Goal: Transaction & Acquisition: Book appointment/travel/reservation

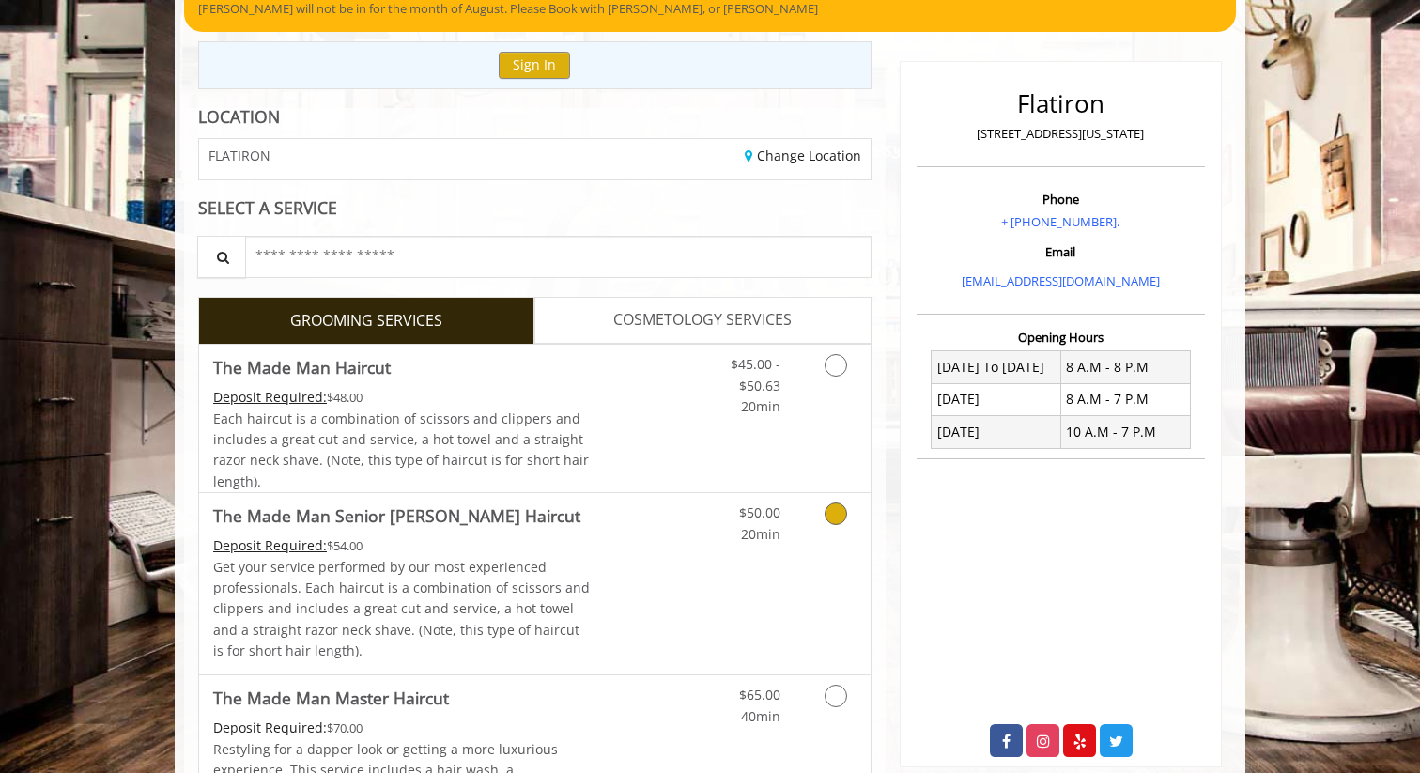
scroll to position [212, 0]
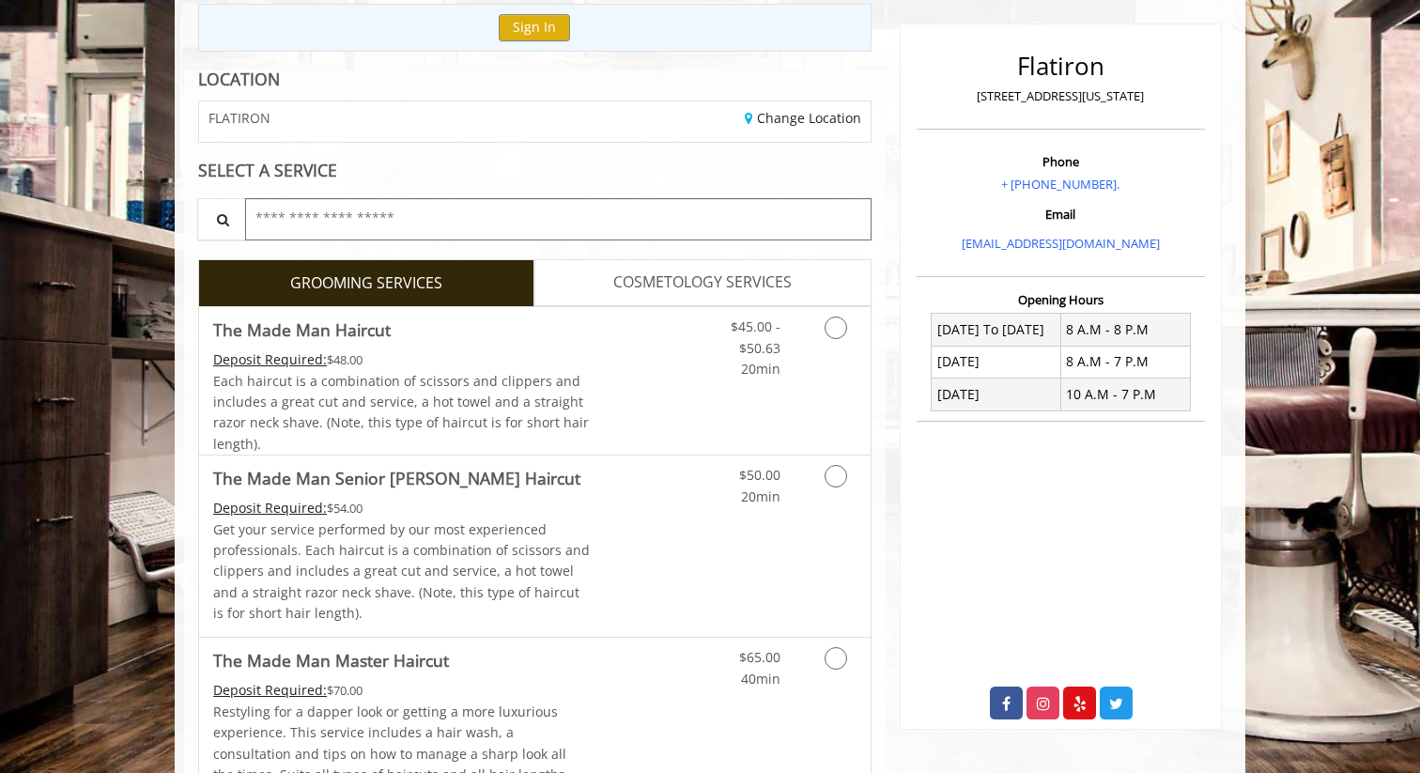
click at [411, 231] on input "text" at bounding box center [558, 219] width 626 height 42
click at [416, 222] on input "text" at bounding box center [558, 219] width 626 height 42
click at [456, 212] on input "text" at bounding box center [558, 219] width 626 height 42
click at [630, 365] on link "Discounted Price" at bounding box center [647, 380] width 112 height 147
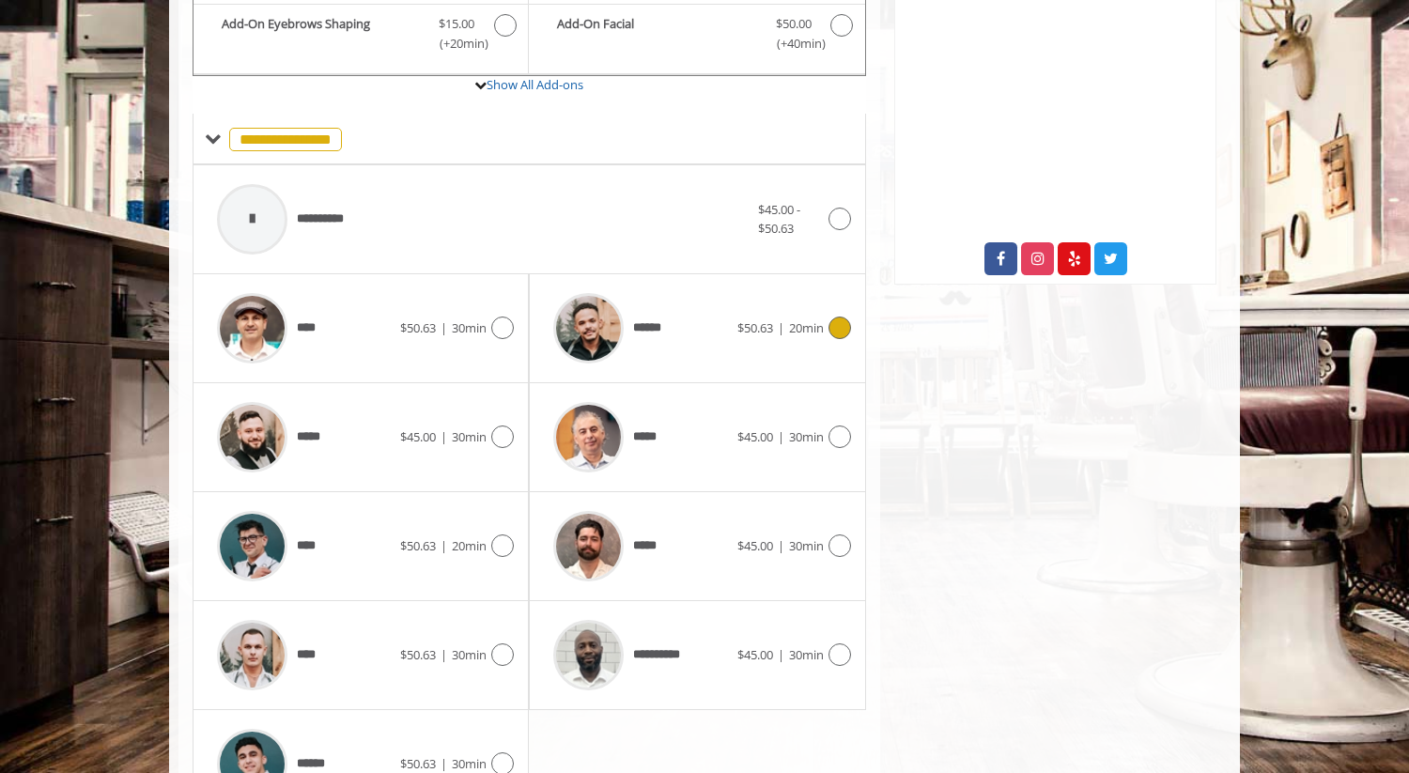
scroll to position [767, 0]
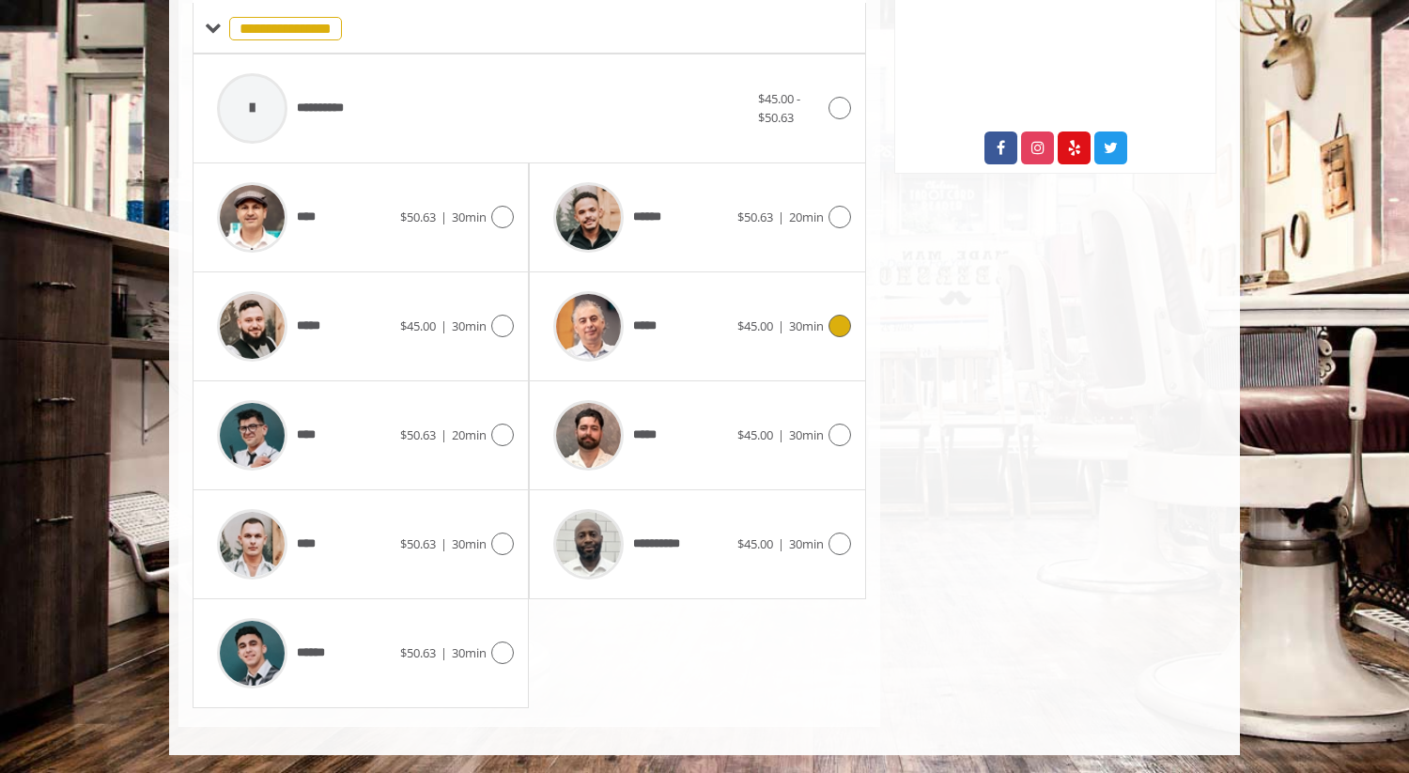
click at [756, 320] on span "$45.00" at bounding box center [755, 325] width 36 height 17
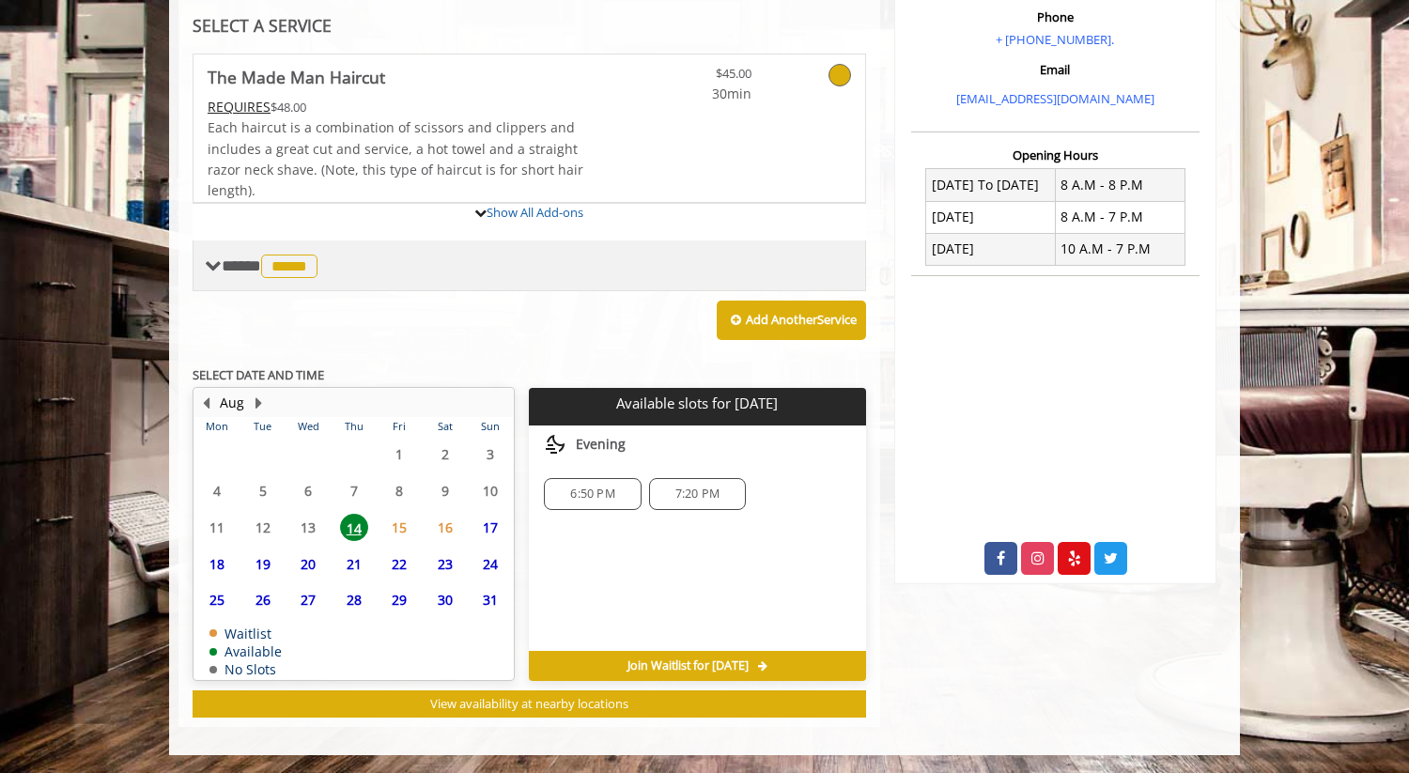
scroll to position [530, 0]
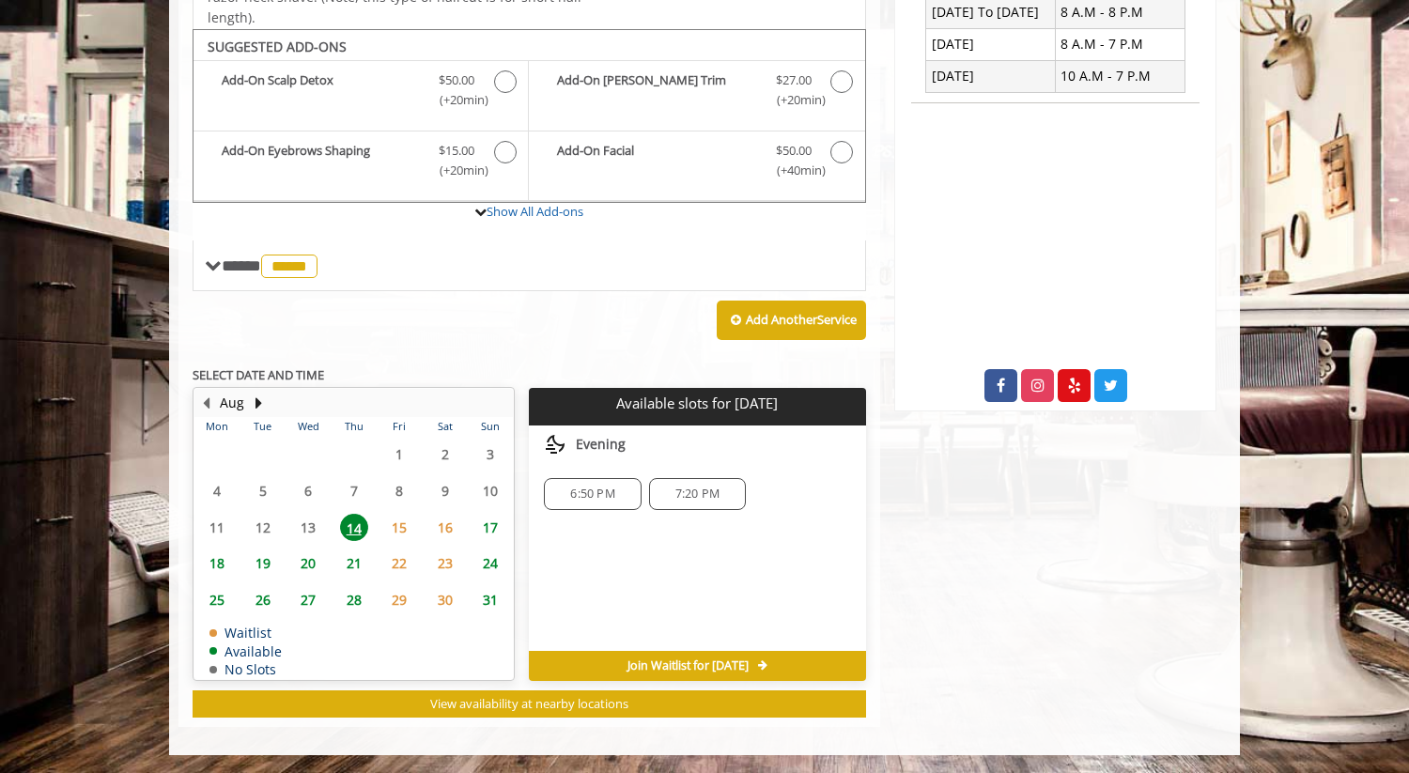
click at [596, 499] on span "6:50 PM" at bounding box center [592, 493] width 44 height 15
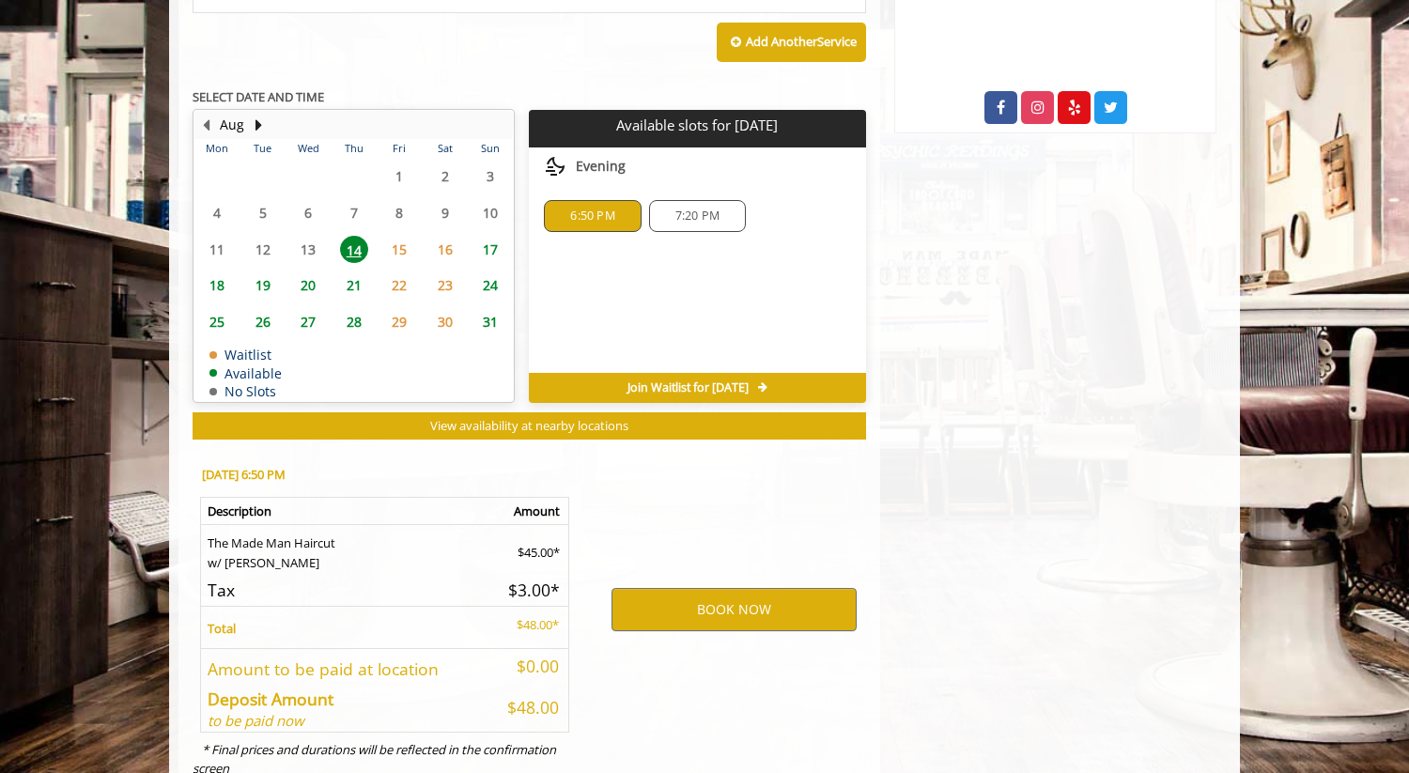
scroll to position [869, 0]
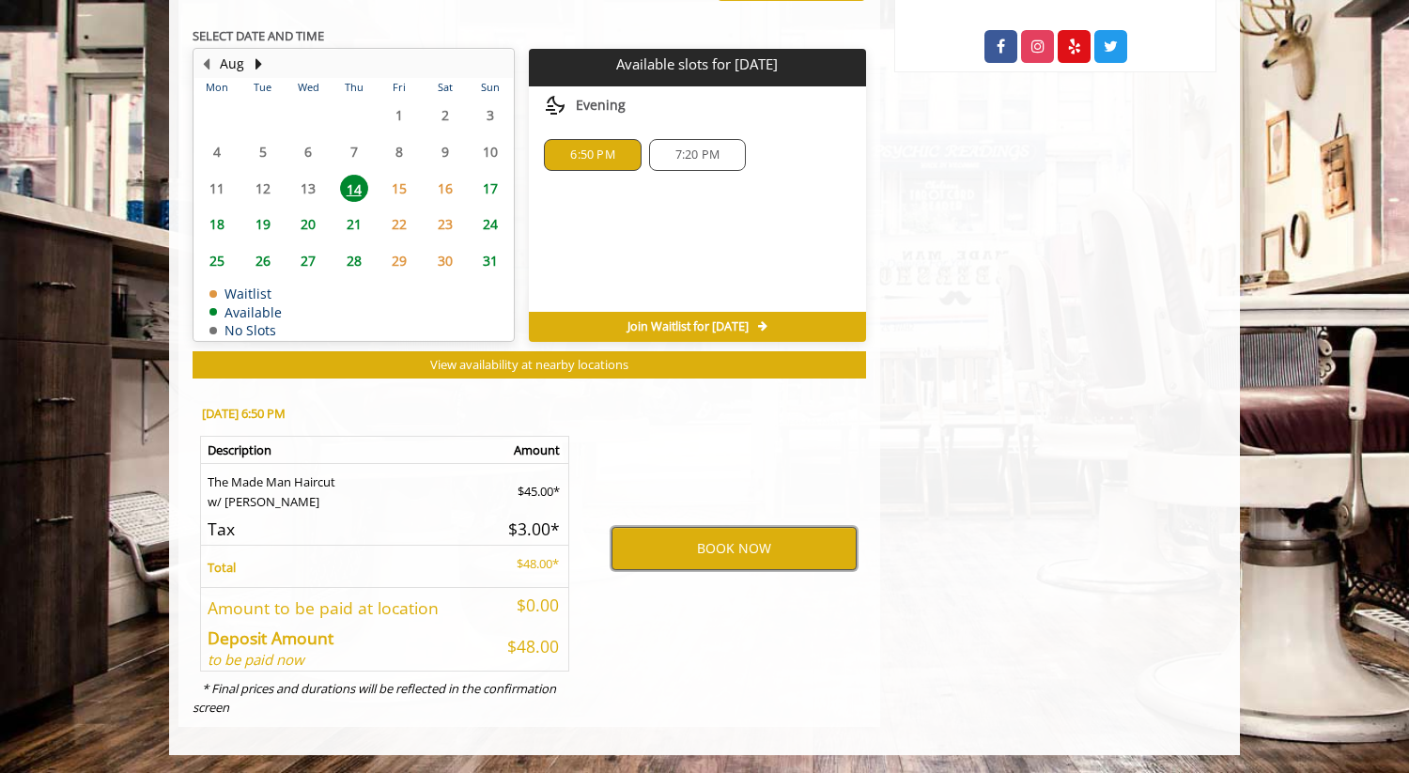
click at [708, 545] on button "BOOK NOW" at bounding box center [733, 548] width 245 height 43
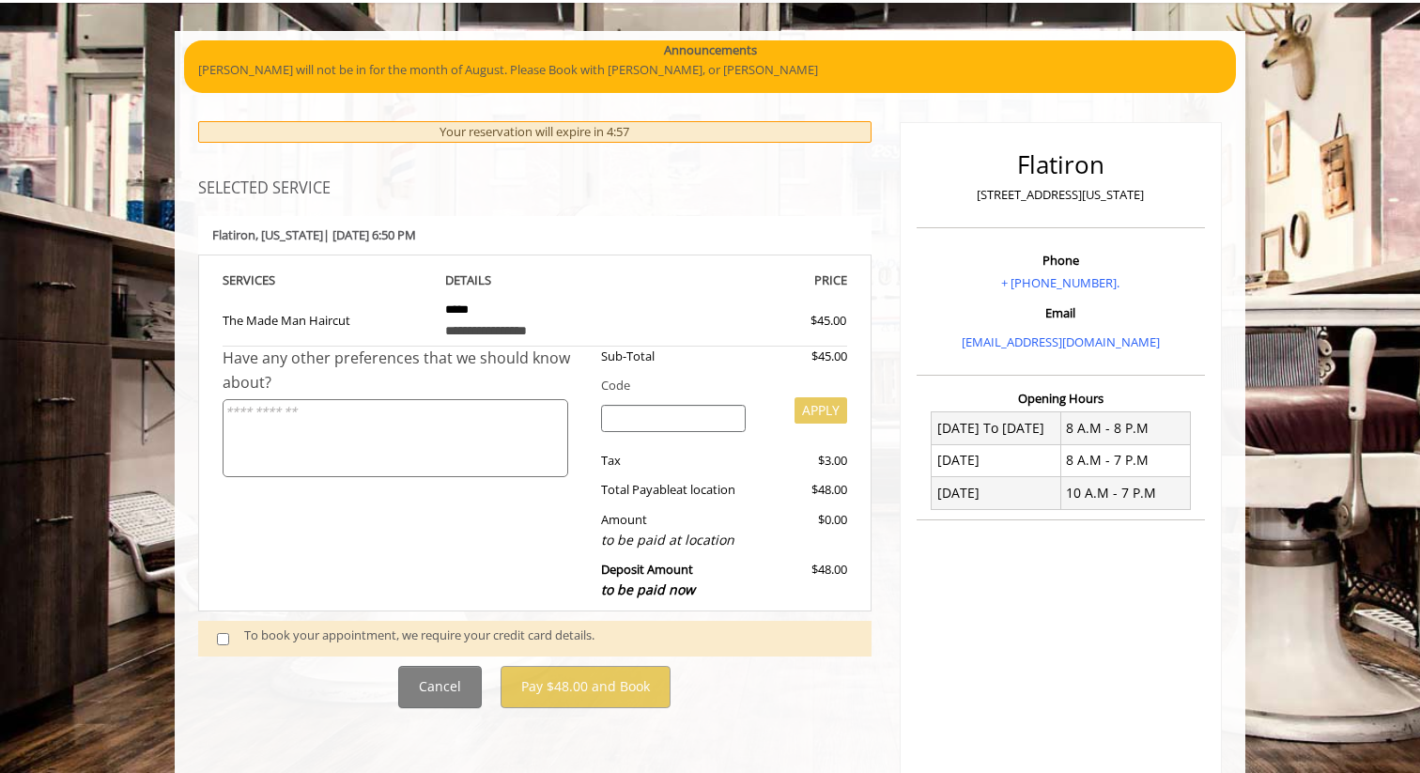
scroll to position [138, 0]
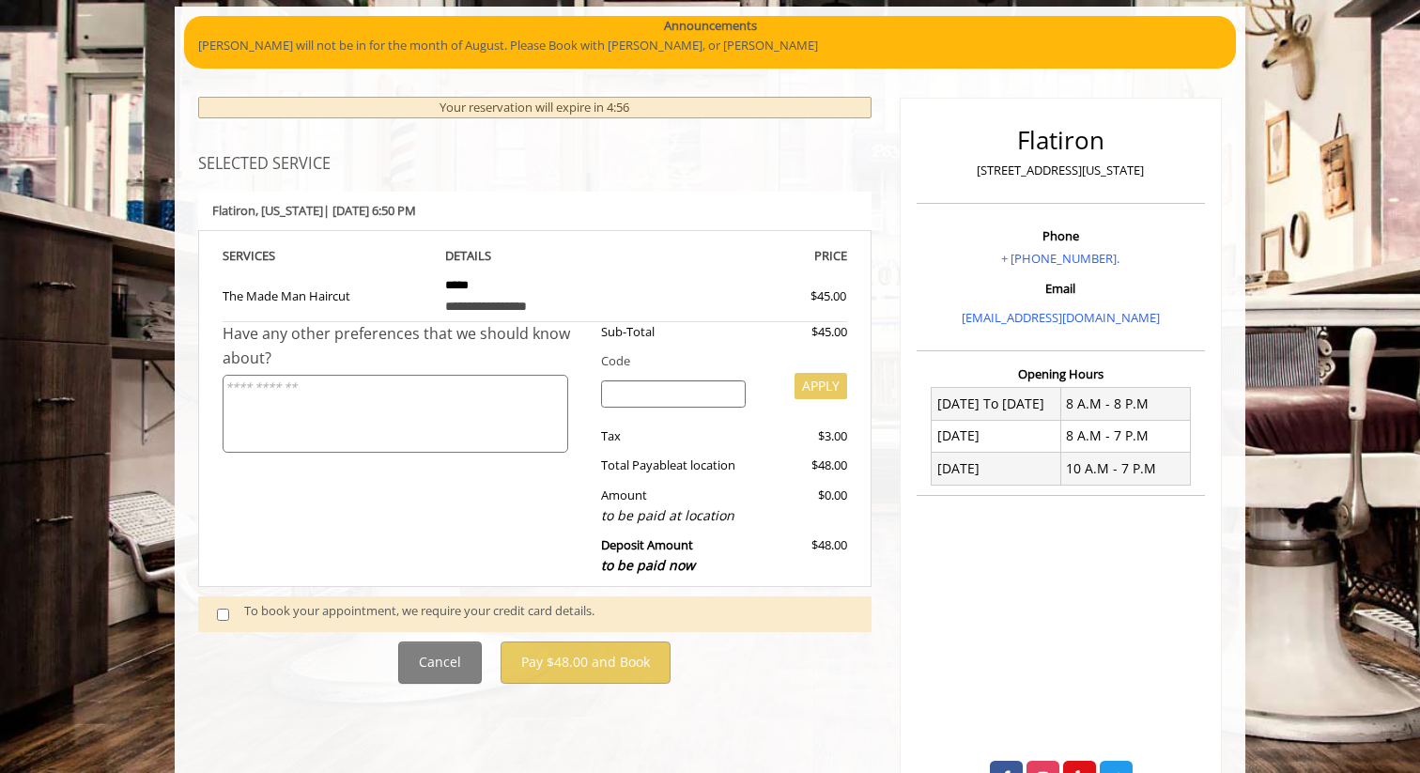
click at [315, 608] on div "To book your appointment, we require your credit card details." at bounding box center [548, 613] width 609 height 25
click at [294, 615] on div "To book your appointment, we require your credit card details." at bounding box center [548, 613] width 609 height 25
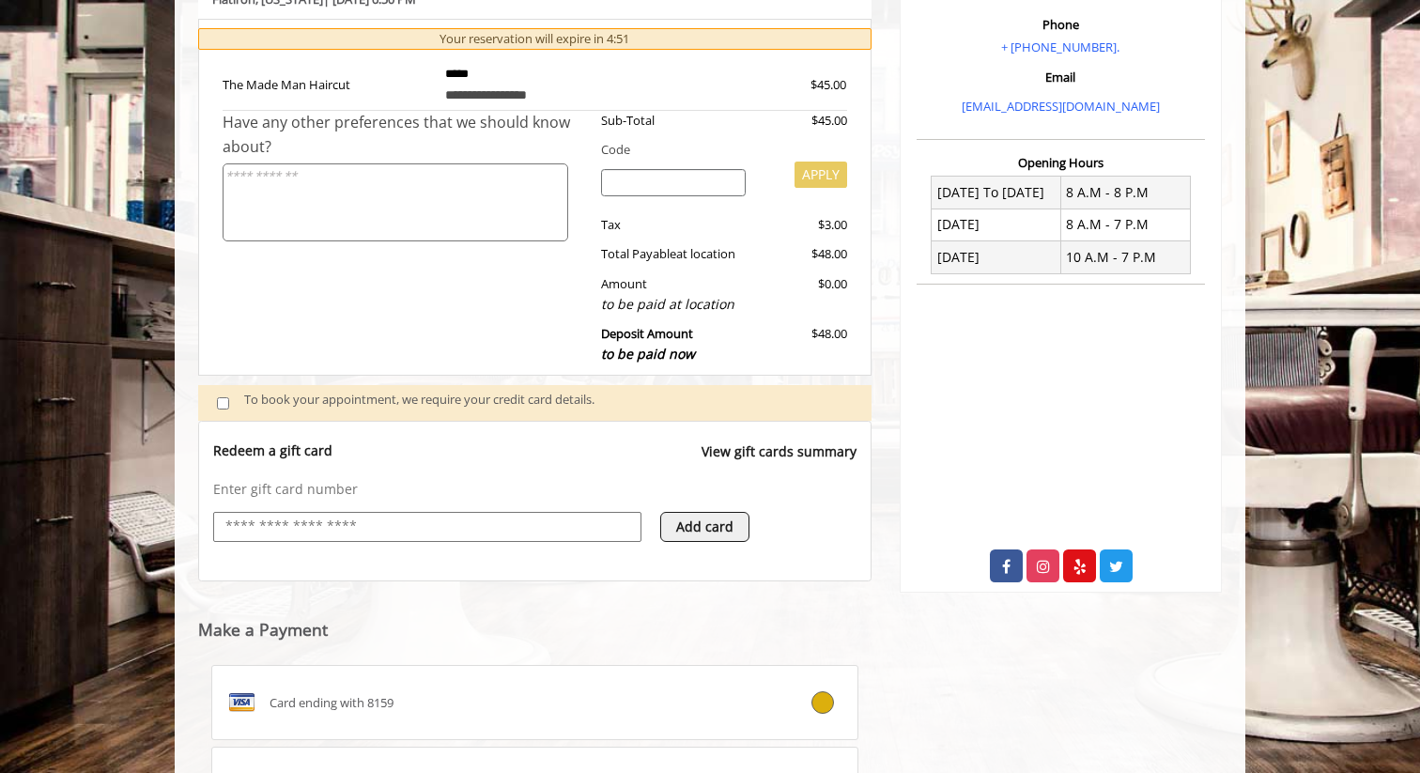
scroll to position [215, 0]
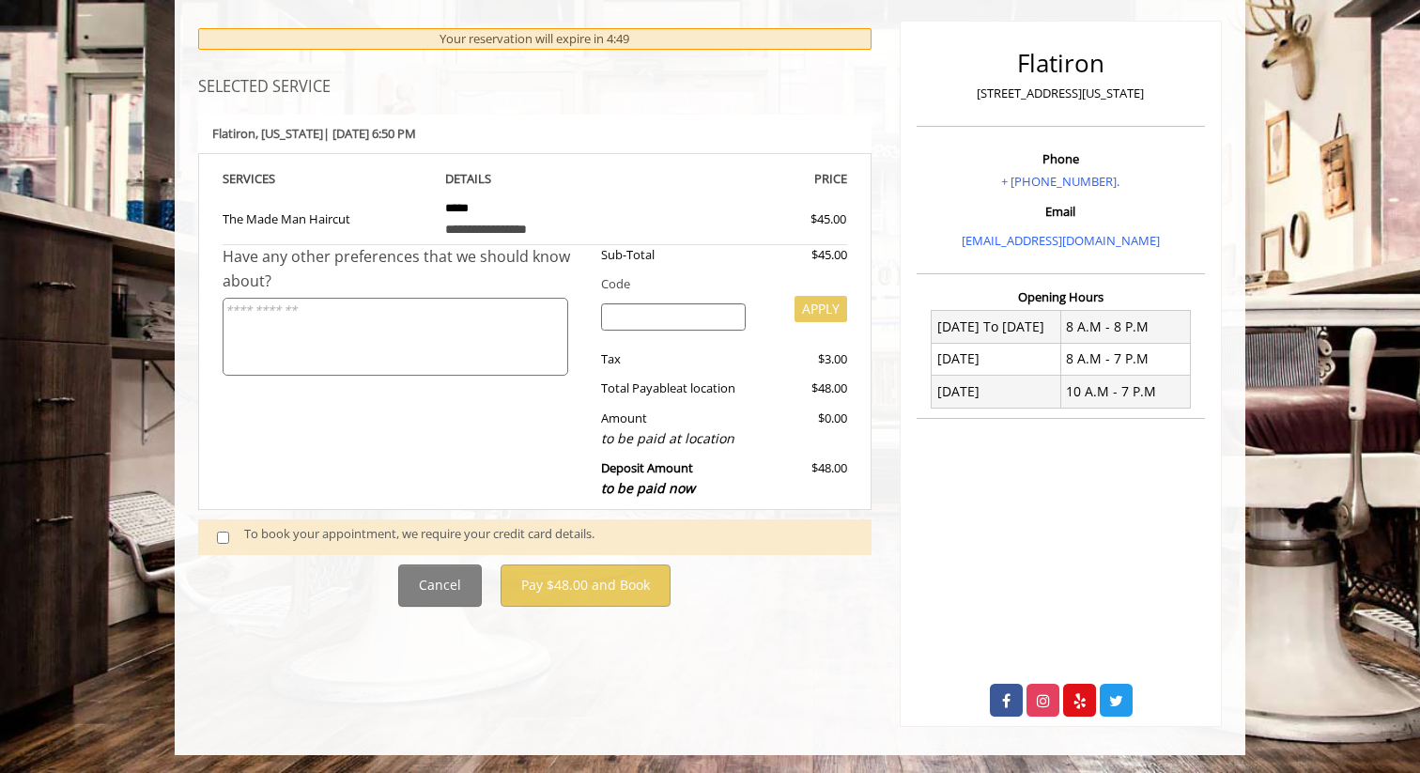
click at [228, 544] on span at bounding box center [230, 536] width 55 height 25
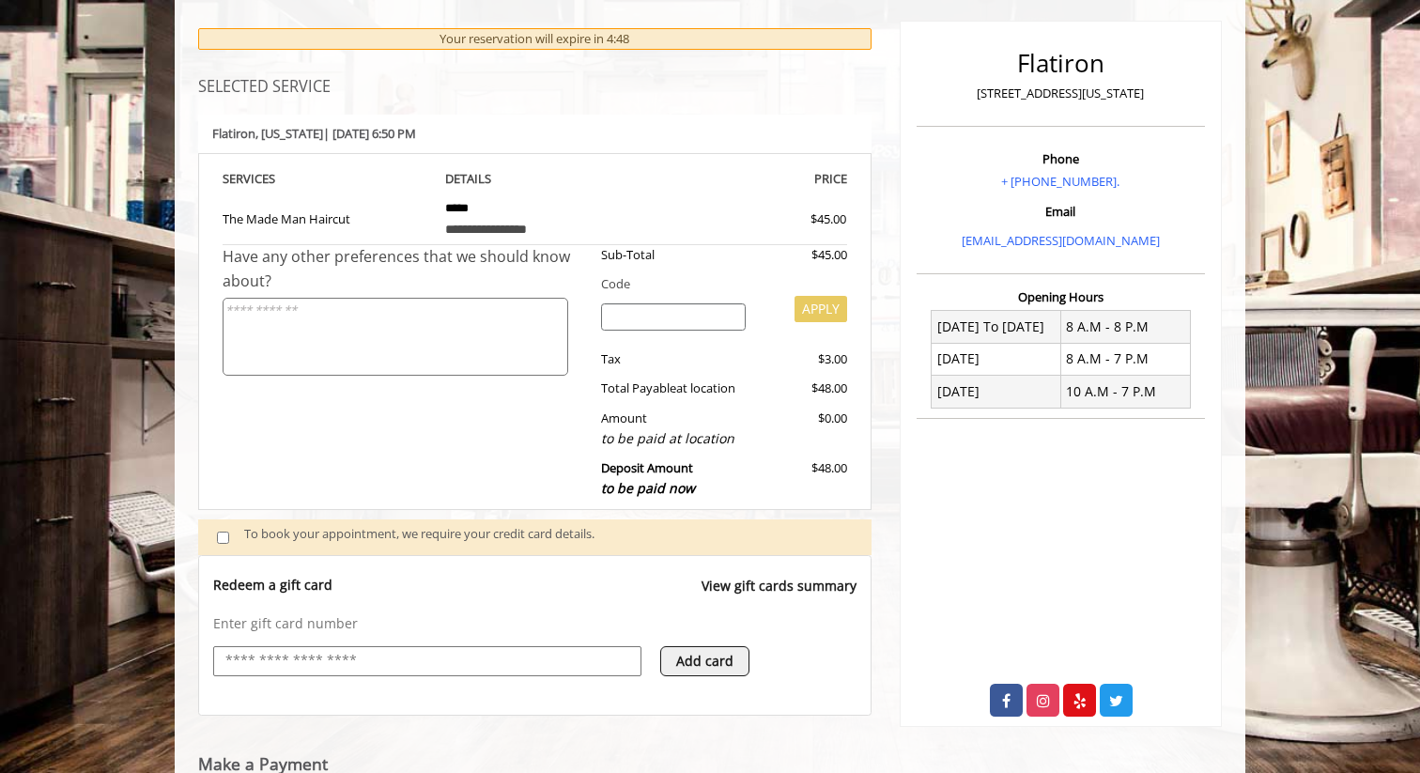
scroll to position [349, 0]
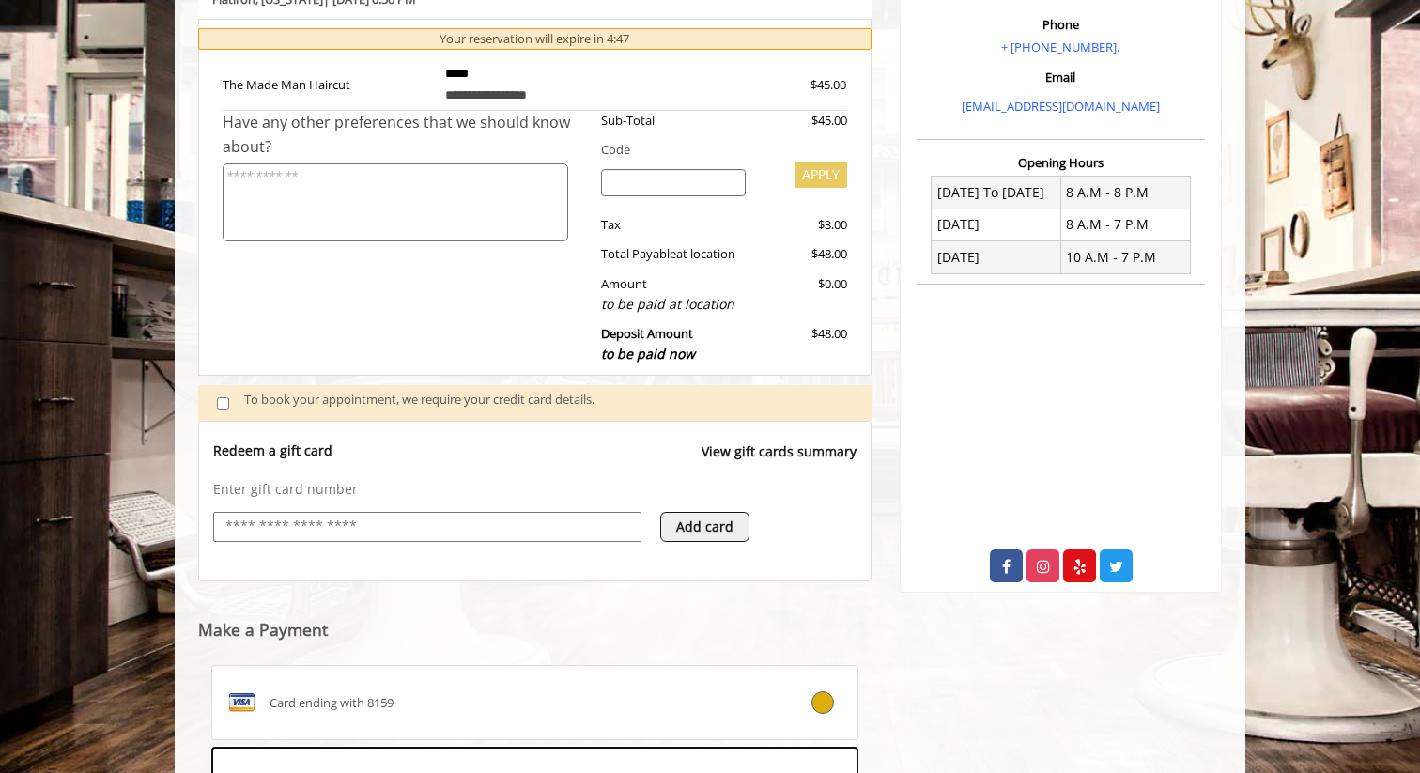
click at [342, 542] on div at bounding box center [427, 536] width 428 height 49
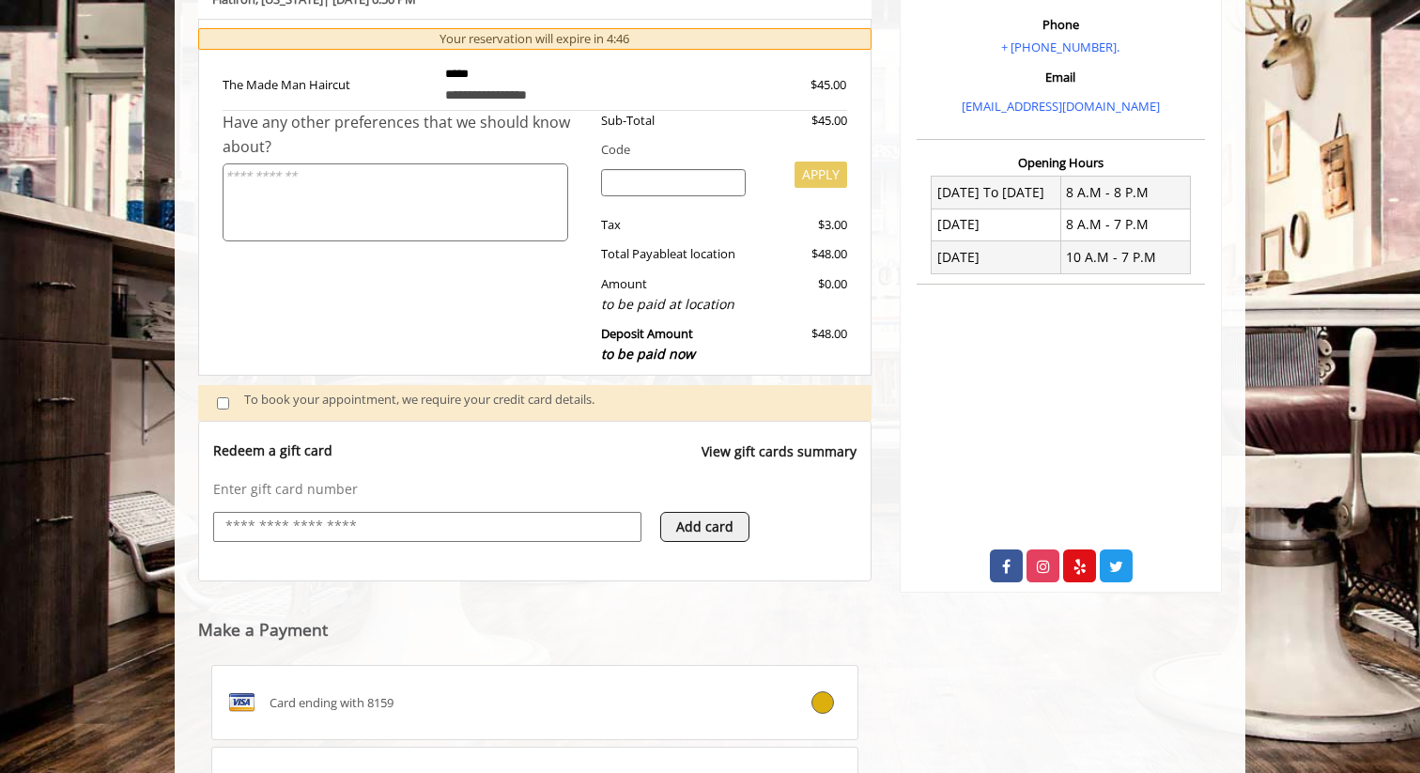
click at [358, 518] on input "text" at bounding box center [428, 527] width 408 height 23
type input "**********"
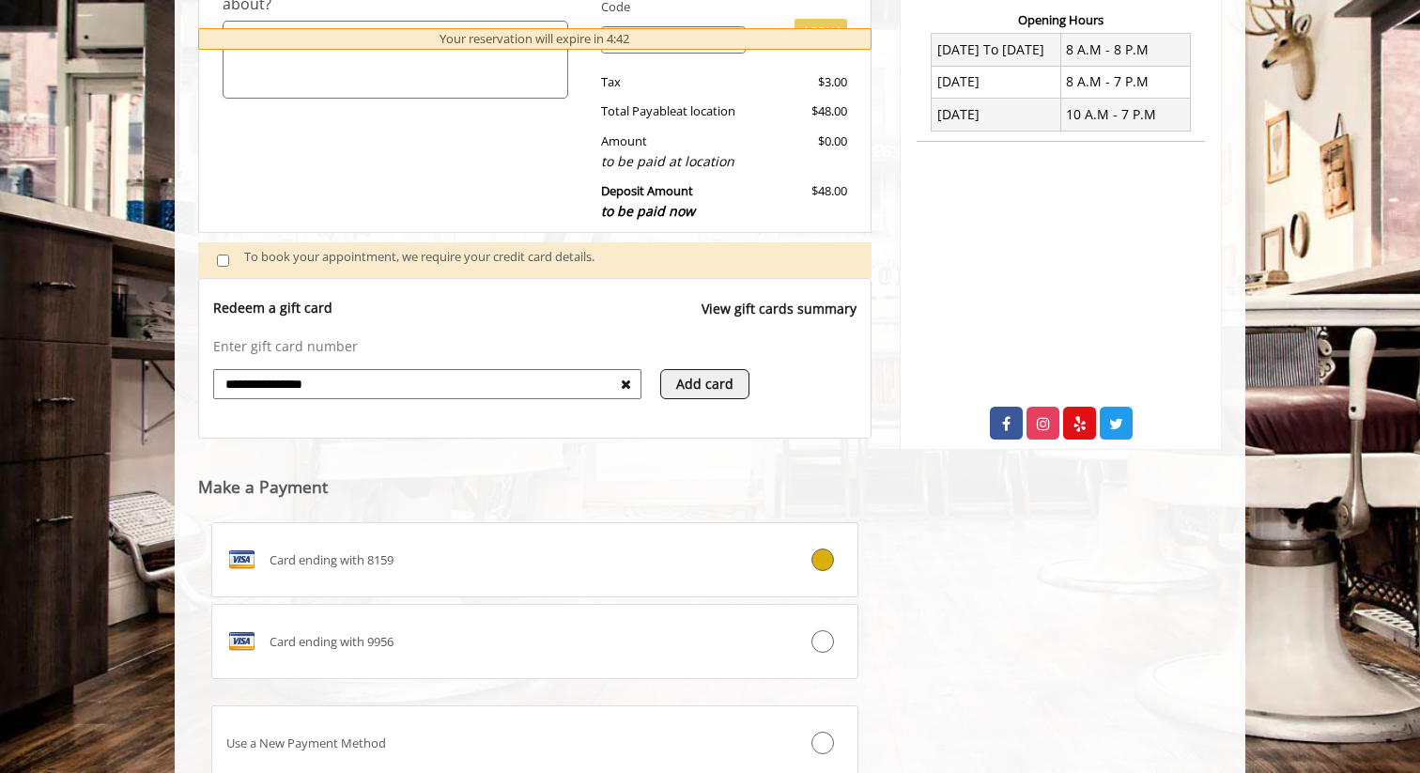
scroll to position [561, 0]
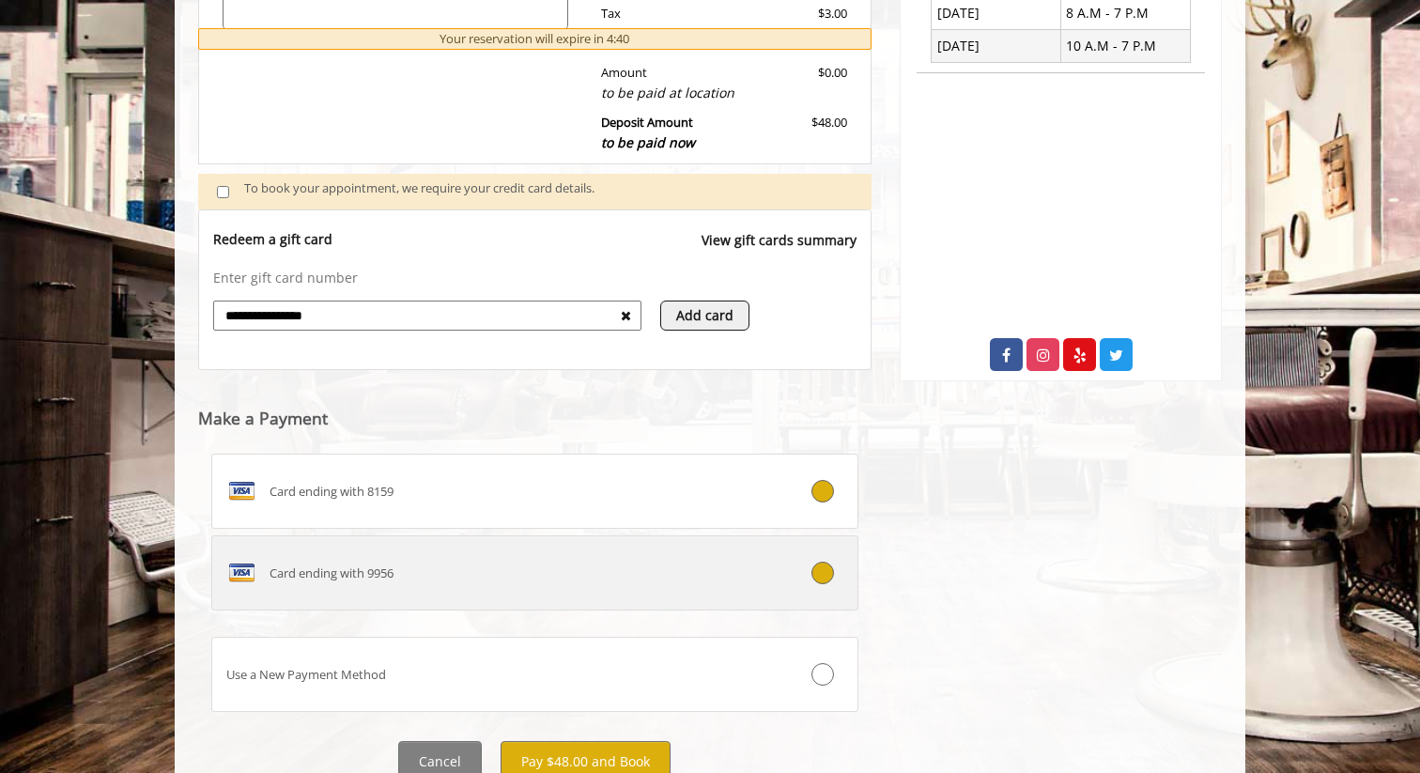
click at [790, 577] on div at bounding box center [802, 573] width 107 height 23
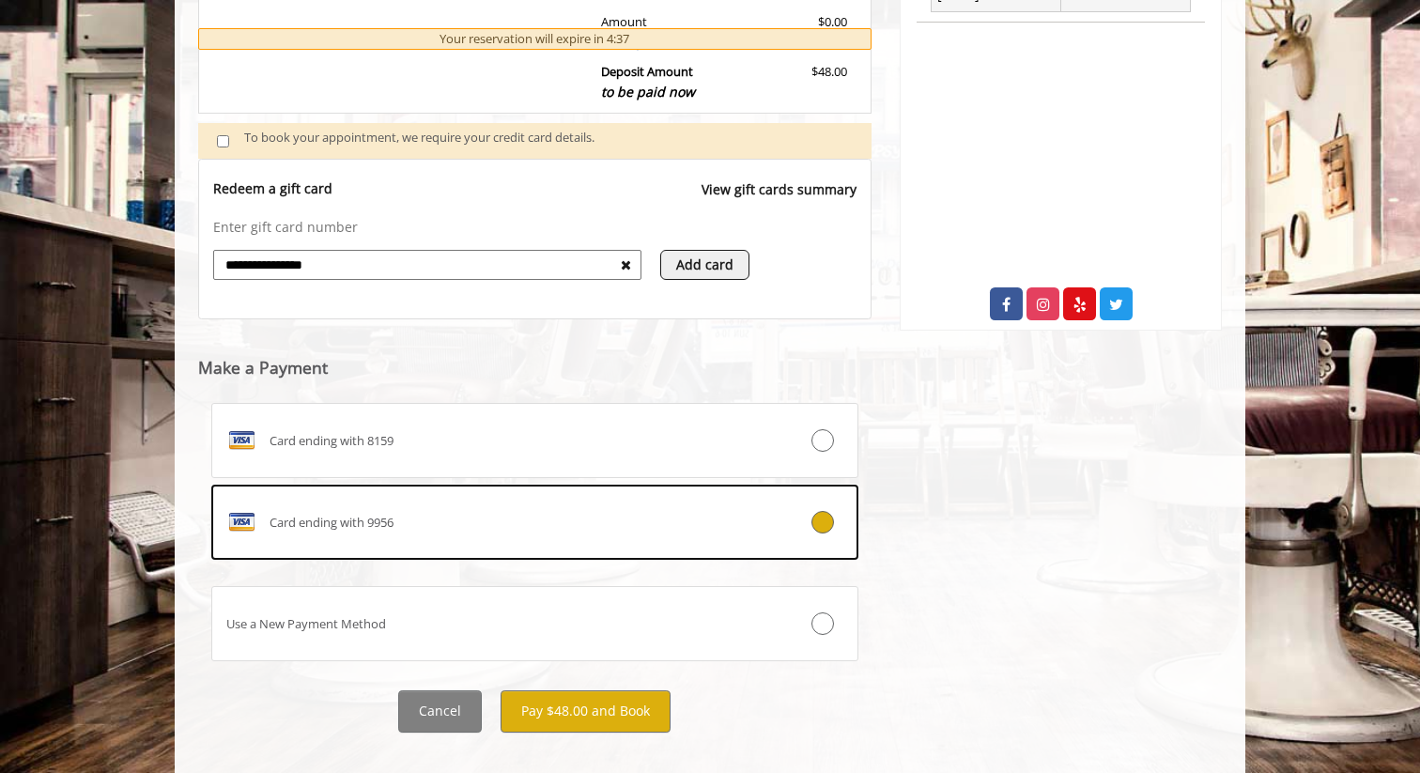
scroll to position [637, 0]
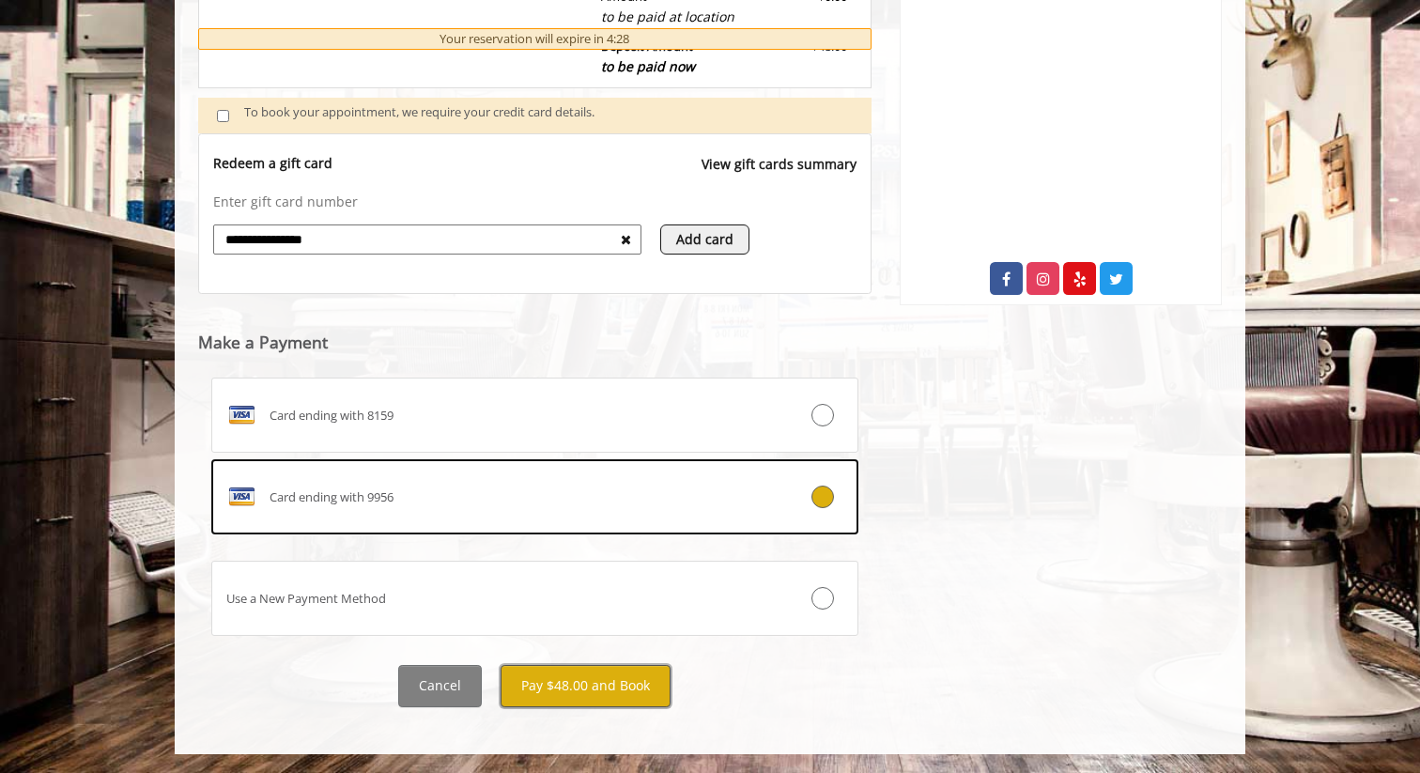
click at [602, 673] on button "Pay $48.00 and Book" at bounding box center [586, 686] width 170 height 42
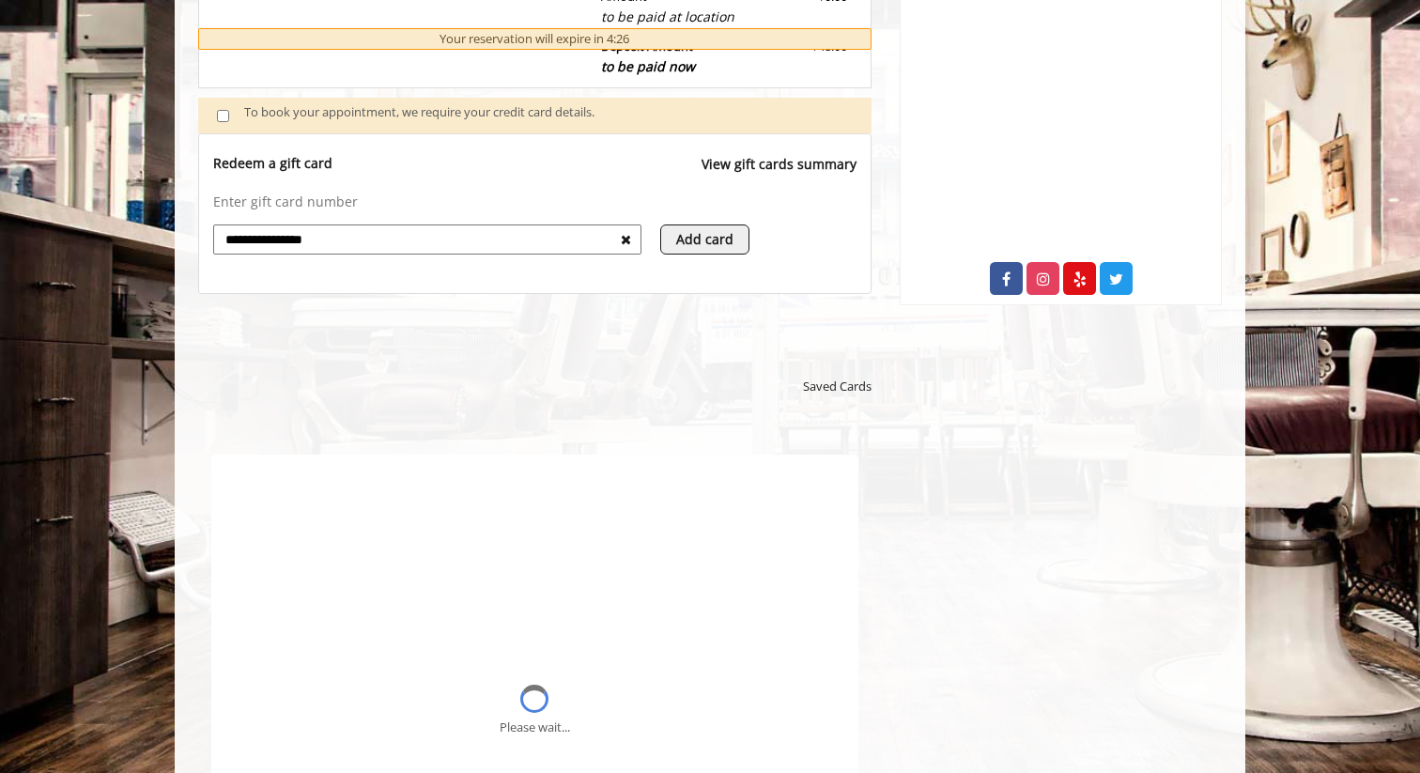
scroll to position [0, 0]
